Goal: Task Accomplishment & Management: Use online tool/utility

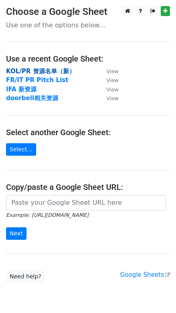
click at [42, 70] on strong "KOL/PR 资源名单（新）" at bounding box center [40, 71] width 69 height 7
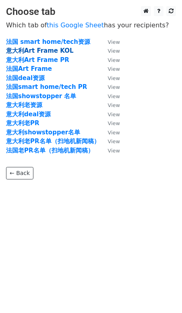
click at [41, 52] on strong "意大利Art Frame KOL" at bounding box center [40, 50] width 68 height 7
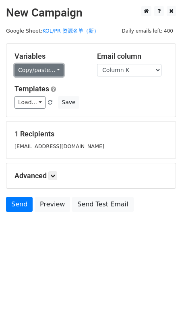
click at [52, 67] on link "Copy/paste..." at bounding box center [38, 70] width 49 height 12
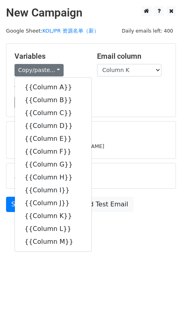
click at [67, 59] on h5 "Variables" at bounding box center [49, 56] width 70 height 9
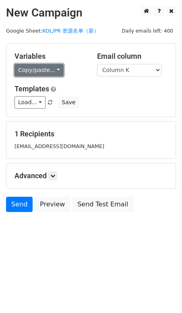
click at [54, 69] on link "Copy/paste..." at bounding box center [38, 70] width 49 height 12
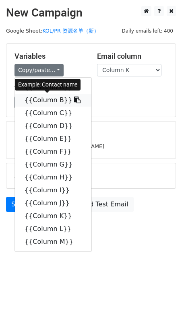
click at [74, 99] on icon at bounding box center [77, 100] width 6 height 6
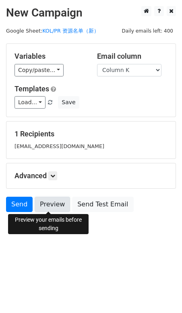
click at [47, 200] on link "Preview" at bounding box center [52, 204] width 35 height 15
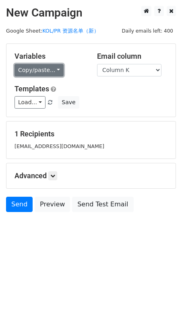
click at [48, 70] on link "Copy/paste..." at bounding box center [38, 70] width 49 height 12
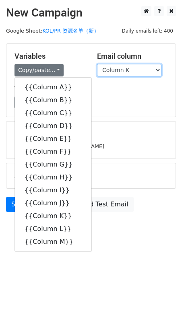
click at [155, 71] on select "Column A Column B Column C Column D Column E Column F Column G Column H Column …" at bounding box center [129, 70] width 64 height 12
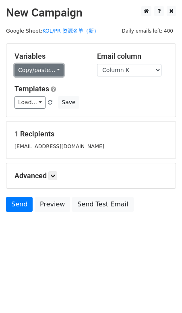
click at [54, 70] on link "Copy/paste..." at bounding box center [38, 70] width 49 height 12
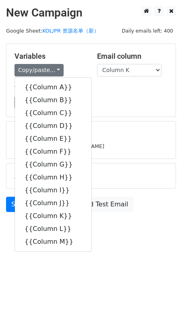
click at [78, 64] on div "Copy/paste... {{Column A}} {{Column B}} {{Column C}} {{Column D}} {{Column E}} …" at bounding box center [49, 70] width 70 height 12
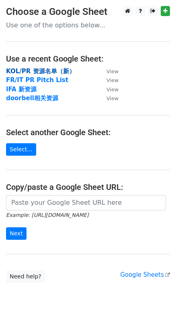
click at [37, 70] on strong "KOL/PR 资源名单（新）" at bounding box center [40, 71] width 69 height 7
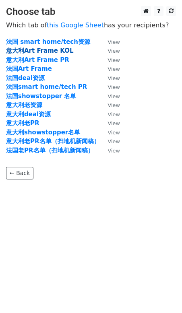
click at [35, 51] on strong "意大利Art Frame KOL" at bounding box center [40, 50] width 68 height 7
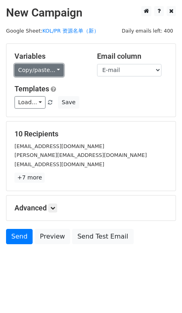
click at [51, 69] on link "Copy/paste..." at bounding box center [38, 70] width 49 height 12
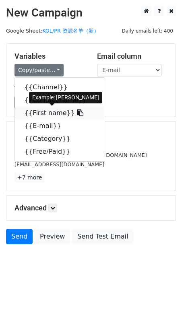
click at [77, 110] on icon at bounding box center [80, 112] width 6 height 6
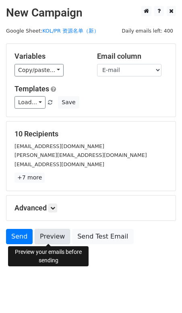
click at [57, 234] on link "Preview" at bounding box center [52, 236] width 35 height 15
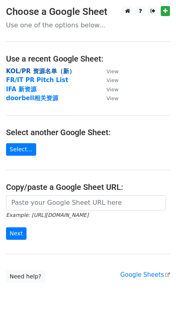
click at [26, 71] on strong "KOL/PR 资源名单（新）" at bounding box center [40, 71] width 69 height 7
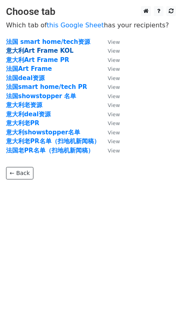
click at [38, 52] on strong "意大利Art Frame KOL" at bounding box center [40, 50] width 68 height 7
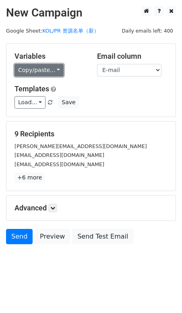
click at [53, 69] on link "Copy/paste..." at bounding box center [38, 70] width 49 height 12
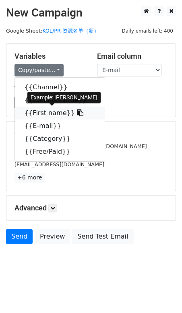
click at [77, 111] on icon at bounding box center [80, 112] width 6 height 6
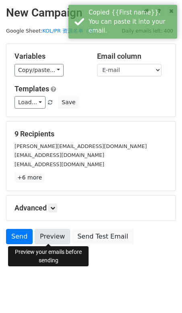
click at [48, 237] on link "Preview" at bounding box center [52, 236] width 35 height 15
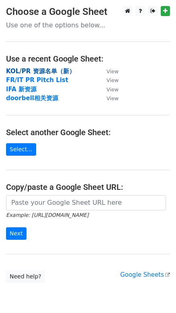
click at [38, 72] on strong "KOL/PR 资源名单（新）" at bounding box center [40, 71] width 69 height 7
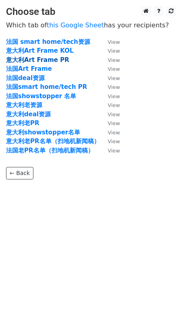
drag, startPoint x: 41, startPoint y: 54, endPoint x: 40, endPoint y: 59, distance: 5.3
click at [40, 59] on strong "意大利Art Frame PR" at bounding box center [37, 59] width 63 height 7
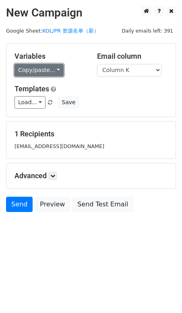
click at [53, 68] on link "Copy/paste..." at bounding box center [38, 70] width 49 height 12
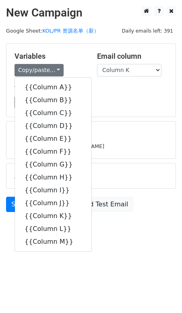
click at [71, 64] on div "Copy/paste... {{Column A}} {{Column B}} {{Column C}} {{Column D}} {{Column E}} …" at bounding box center [49, 70] width 70 height 12
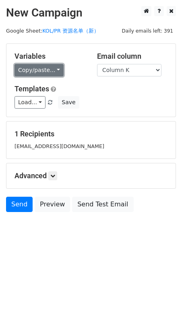
click at [51, 72] on link "Copy/paste..." at bounding box center [38, 70] width 49 height 12
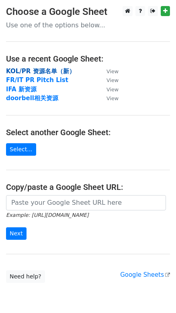
click at [34, 69] on strong "KOL/PR 资源名单（新）" at bounding box center [40, 71] width 69 height 7
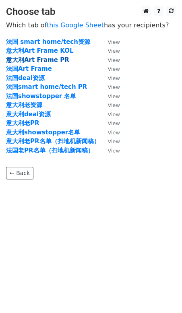
click at [36, 60] on strong "意大利Art Frame PR" at bounding box center [37, 59] width 63 height 7
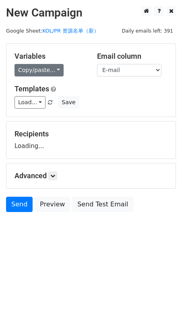
click at [52, 69] on link "Copy/paste..." at bounding box center [38, 70] width 49 height 12
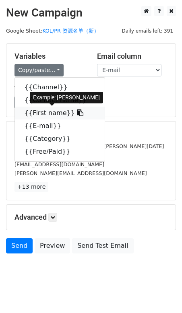
click at [77, 110] on icon at bounding box center [80, 112] width 6 height 6
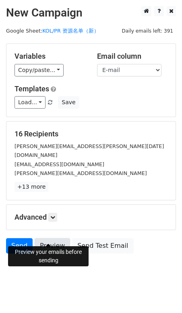
click at [57, 238] on link "Preview" at bounding box center [52, 245] width 35 height 15
click at [54, 238] on link "Preview" at bounding box center [52, 245] width 35 height 15
click at [52, 238] on link "Preview" at bounding box center [52, 245] width 35 height 15
